Goal: Find specific page/section: Find specific page/section

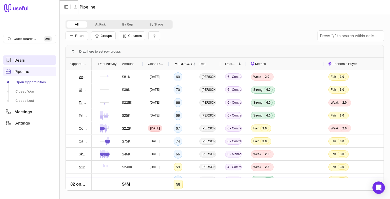
click at [29, 58] on link "Deals" at bounding box center [29, 59] width 53 height 9
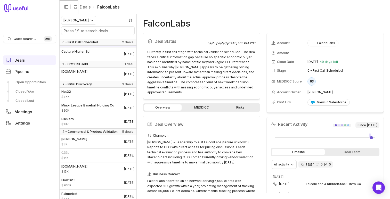
scroll to position [50, 0]
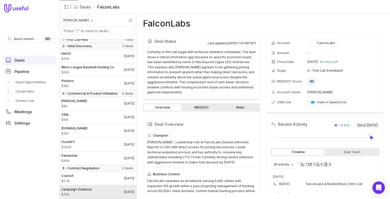
click at [106, 187] on link "Campaign Solutions $75K [DATE]" at bounding box center [97, 191] width 77 height 13
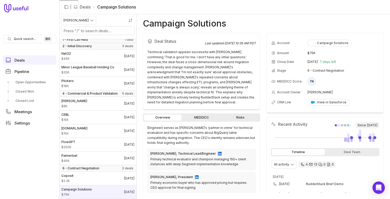
scroll to position [253, 0]
